Goal: Understand process/instructions

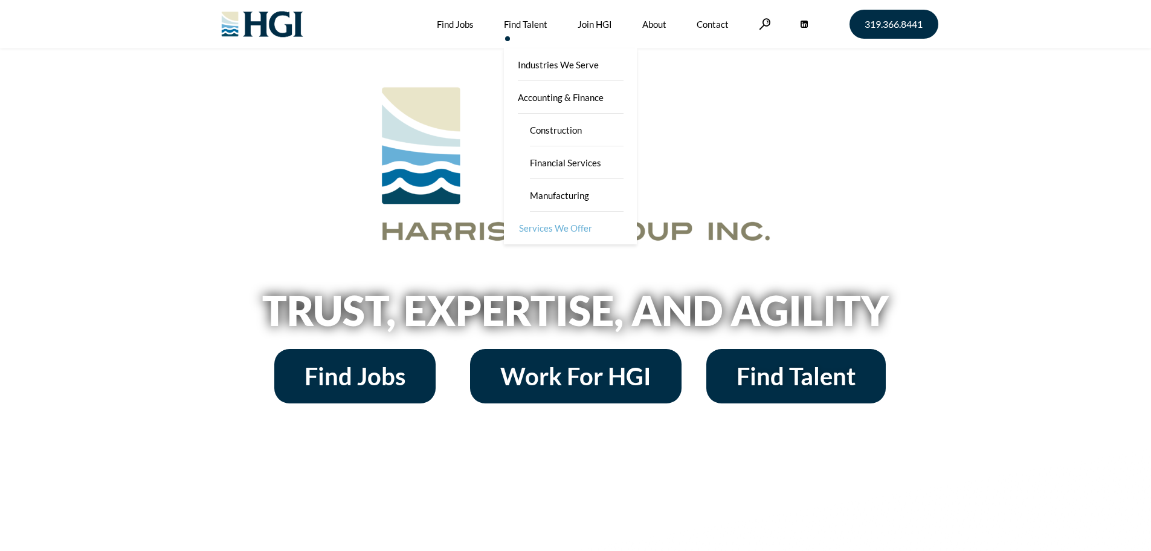
click at [553, 222] on link "Services We Offer" at bounding box center [571, 228] width 133 height 33
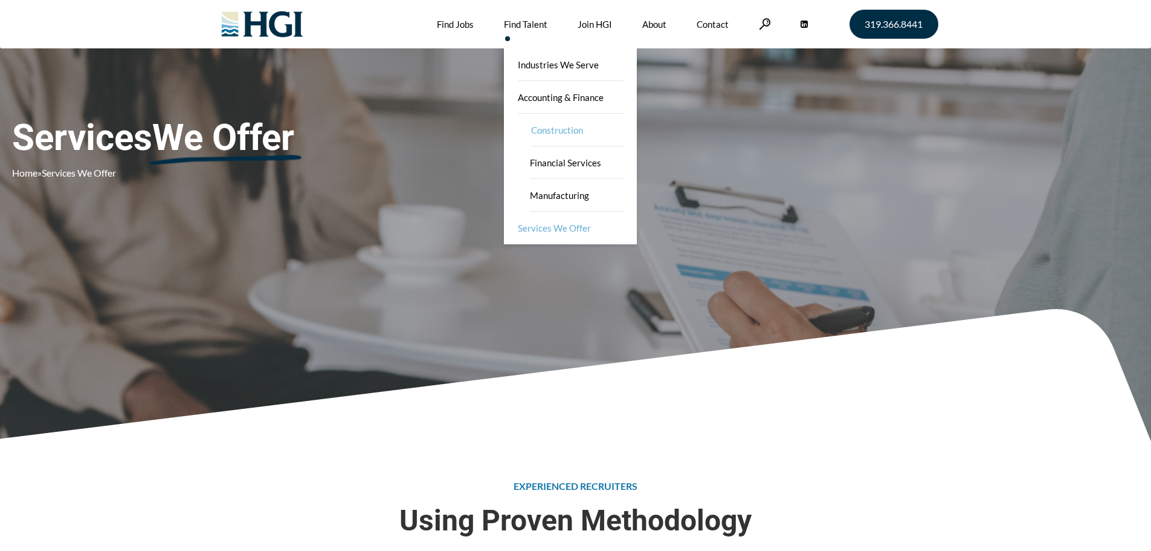
click at [557, 132] on link "Construction" at bounding box center [577, 130] width 121 height 33
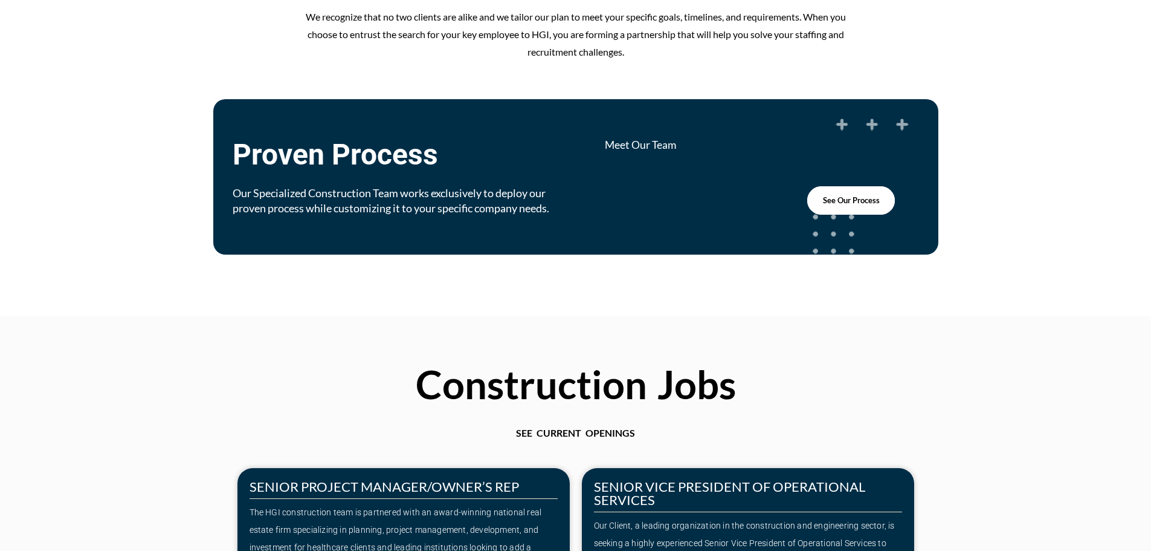
scroll to position [786, 0]
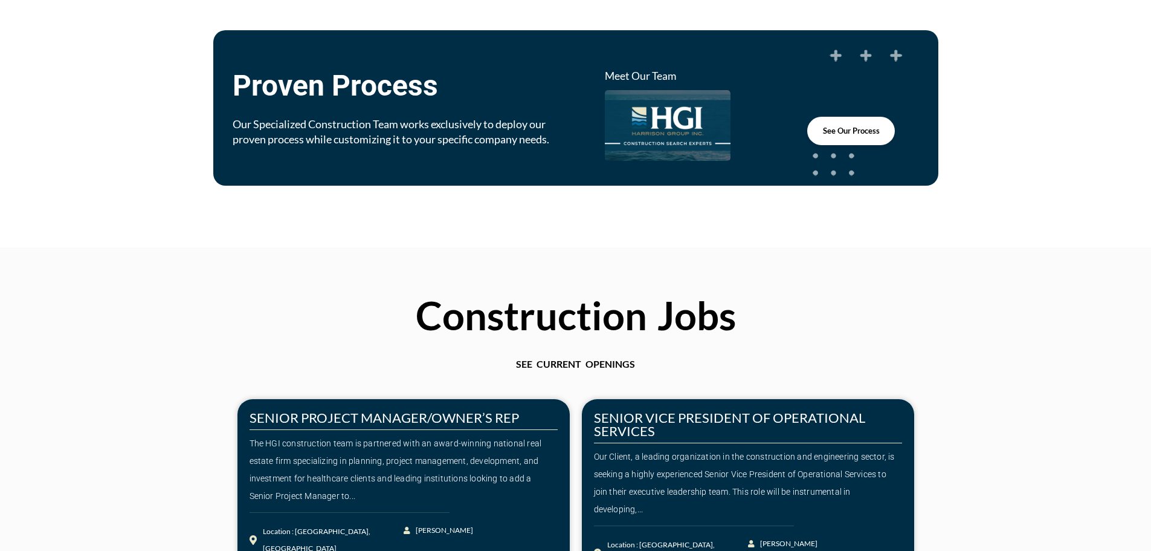
click at [838, 131] on span "See Our Process" at bounding box center [851, 131] width 57 height 8
